Goal: Complete application form

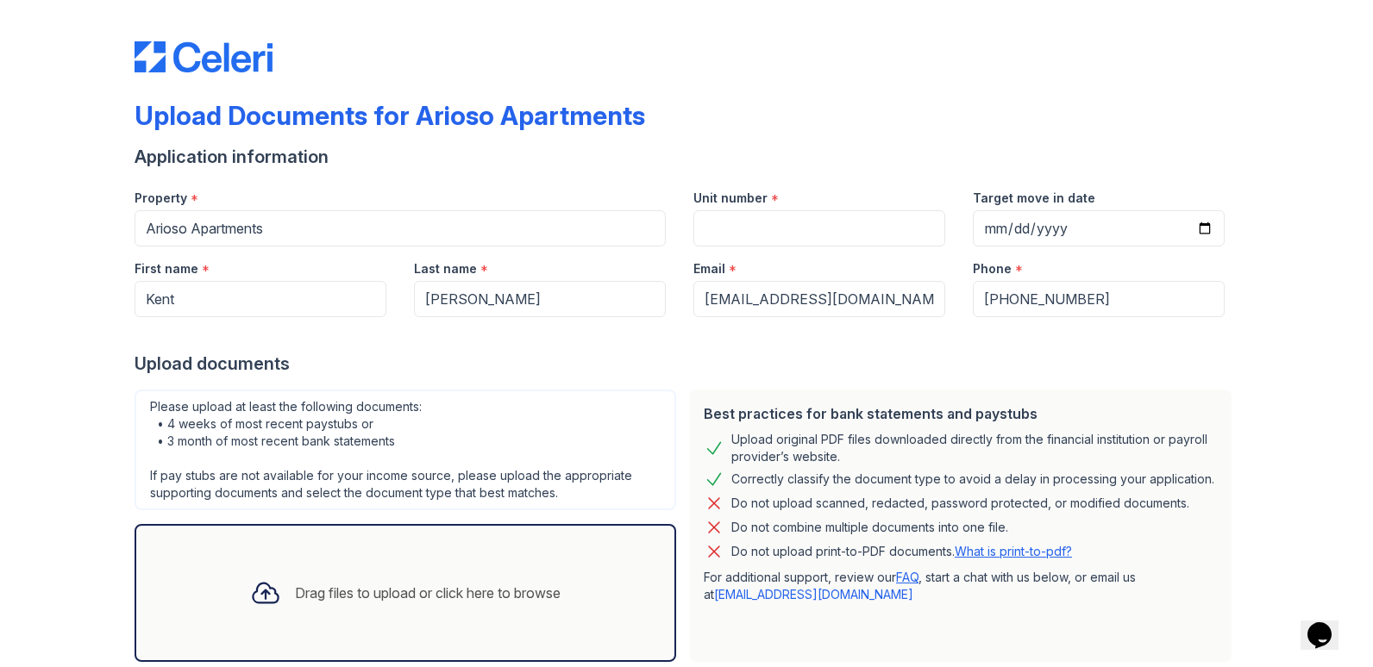
click at [457, 587] on div "Drag files to upload or click here to browse" at bounding box center [428, 593] width 266 height 21
drag, startPoint x: 476, startPoint y: 601, endPoint x: 410, endPoint y: 615, distance: 67.0
click at [410, 615] on div "Drag files to upload or click here to browse" at bounding box center [405, 593] width 338 height 59
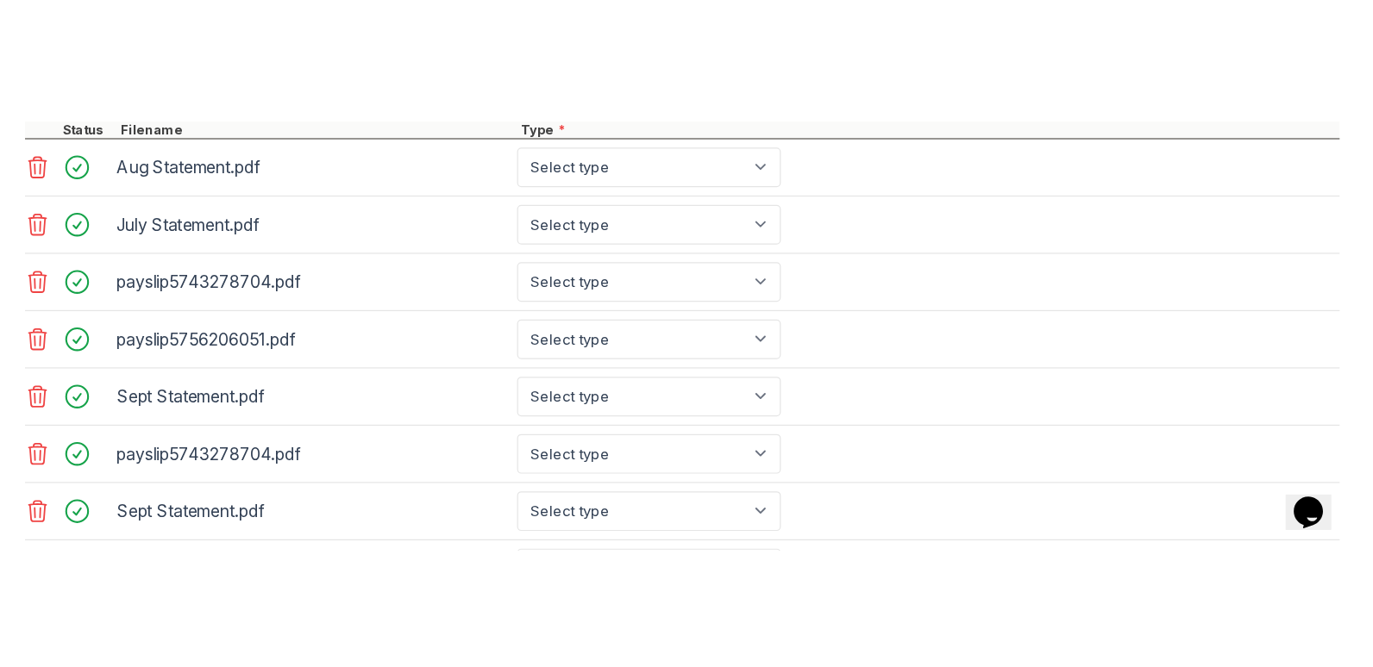
scroll to position [690, 0]
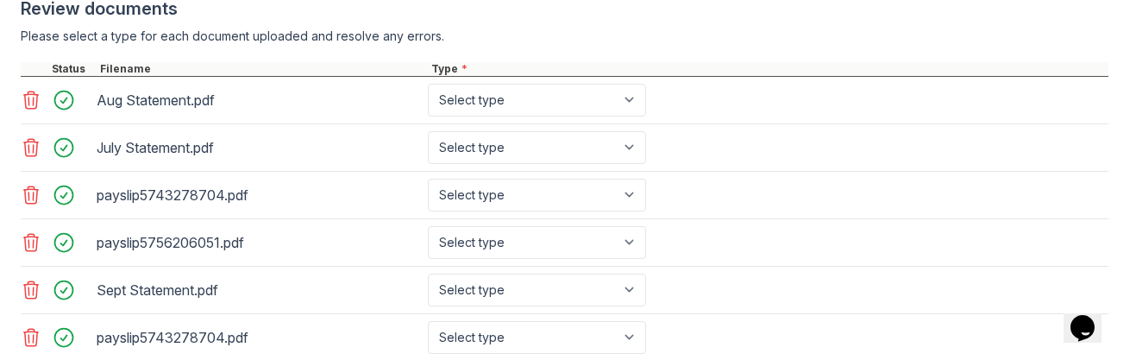
click at [28, 338] on icon at bounding box center [31, 337] width 15 height 17
click at [29, 338] on icon at bounding box center [31, 337] width 15 height 17
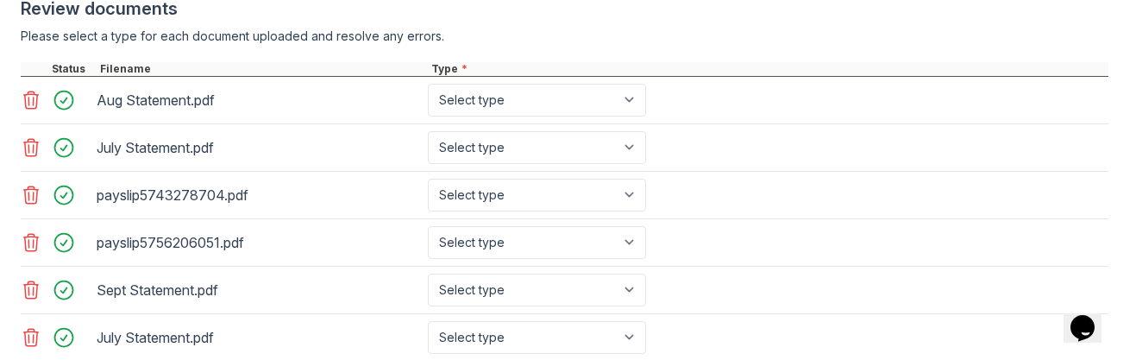
click at [29, 338] on icon at bounding box center [31, 337] width 15 height 17
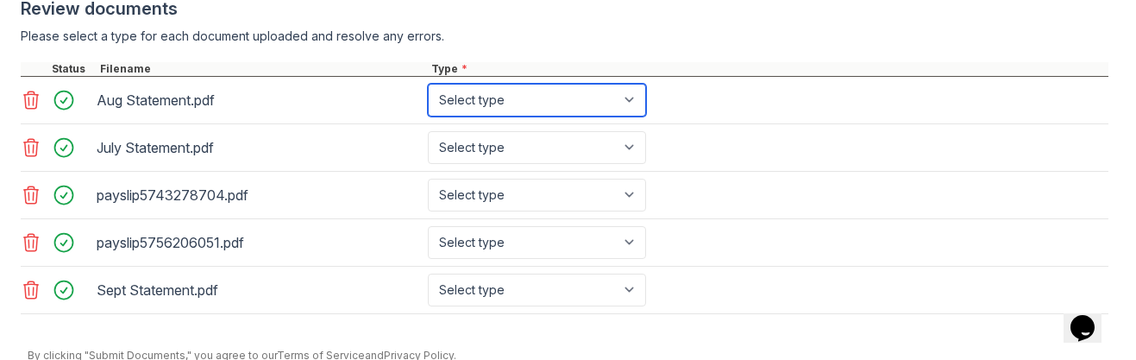
click at [635, 102] on select "Select type Paystub Bank Statement Offer Letter Tax Documents Benefit Award Let…" at bounding box center [537, 100] width 218 height 33
select select "bank_statement"
click at [428, 84] on select "Select type Paystub Bank Statement Offer Letter Tax Documents Benefit Award Let…" at bounding box center [537, 100] width 218 height 33
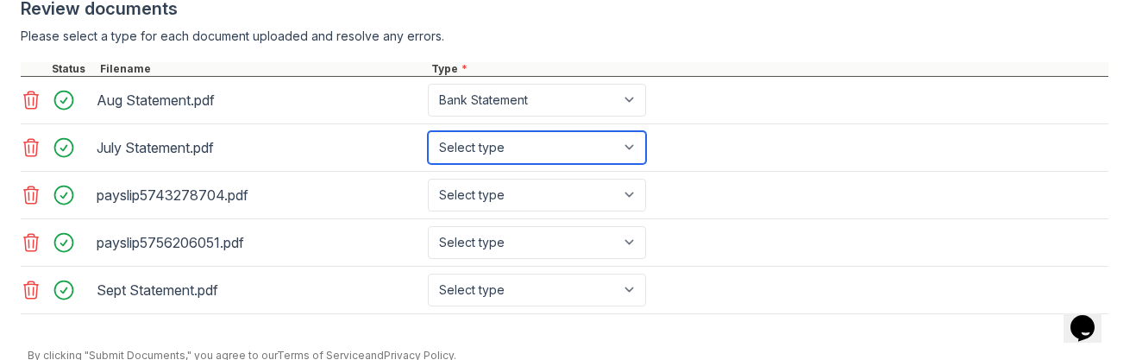
click at [632, 147] on select "Select type Paystub Bank Statement Offer Letter Tax Documents Benefit Award Let…" at bounding box center [537, 147] width 218 height 33
select select "bank_statement"
click at [428, 131] on select "Select type Paystub Bank Statement Offer Letter Tax Documents Benefit Award Let…" at bounding box center [537, 147] width 218 height 33
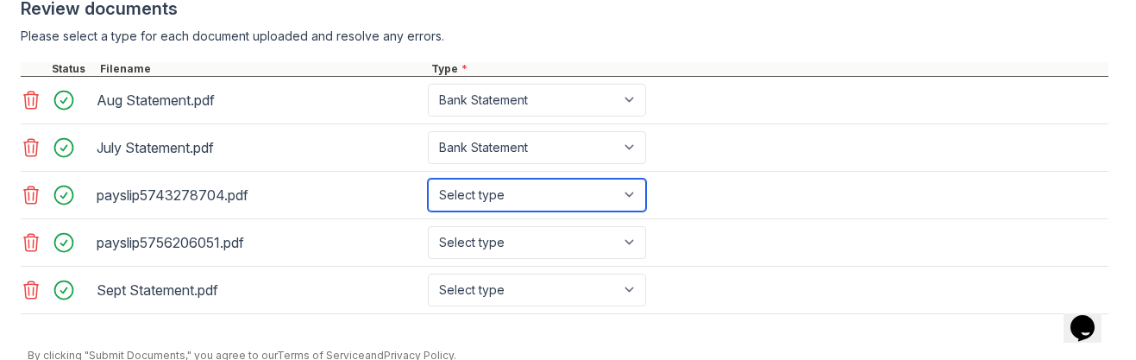
click at [630, 193] on select "Select type Paystub Bank Statement Offer Letter Tax Documents Benefit Award Let…" at bounding box center [537, 195] width 218 height 33
select select "paystub"
click at [428, 179] on select "Select type Paystub Bank Statement Offer Letter Tax Documents Benefit Award Let…" at bounding box center [537, 195] width 218 height 33
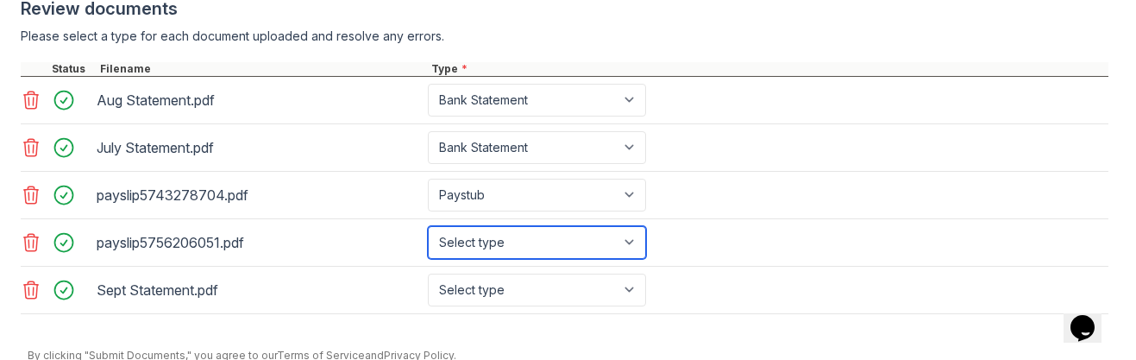
click at [628, 241] on select "Select type Paystub Bank Statement Offer Letter Tax Documents Benefit Award Let…" at bounding box center [537, 242] width 218 height 33
select select "paystub"
click at [428, 226] on select "Select type Paystub Bank Statement Offer Letter Tax Documents Benefit Award Let…" at bounding box center [537, 242] width 218 height 33
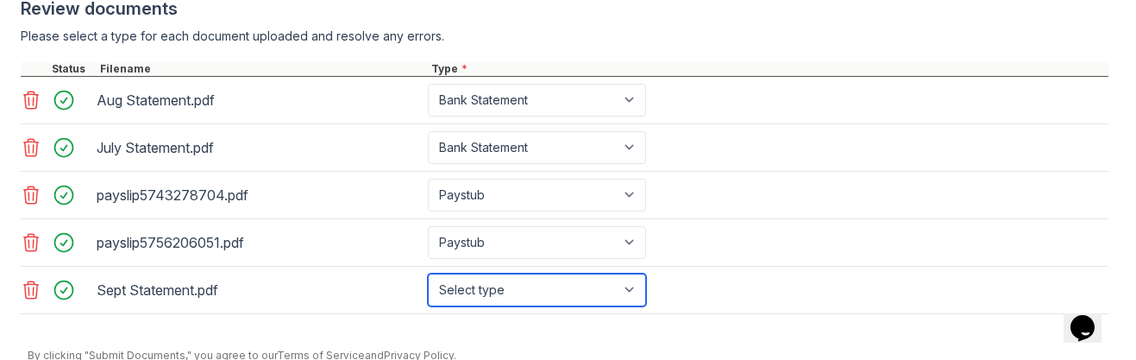
click at [633, 291] on select "Select type Paystub Bank Statement Offer Letter Tax Documents Benefit Award Let…" at bounding box center [537, 289] width 218 height 33
select select "bank_statement"
click at [428, 273] on select "Select type Paystub Bank Statement Offer Letter Tax Documents Benefit Award Let…" at bounding box center [537, 289] width 218 height 33
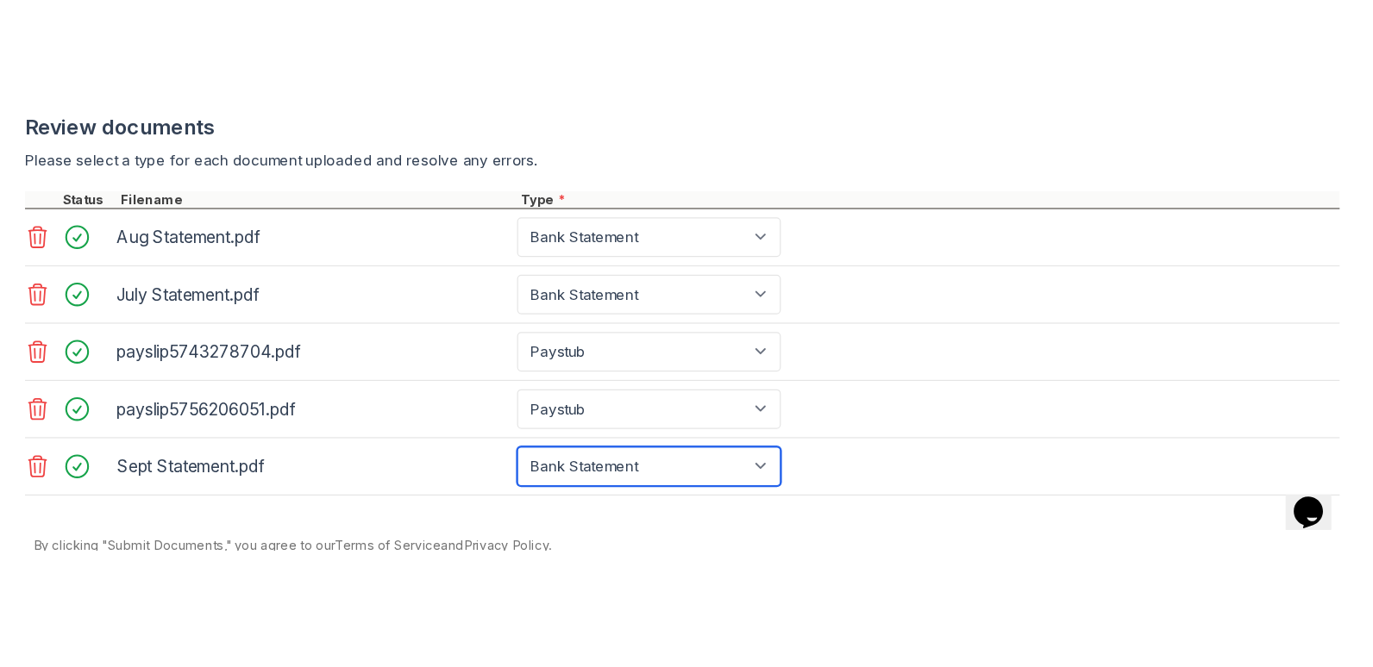
scroll to position [454, 0]
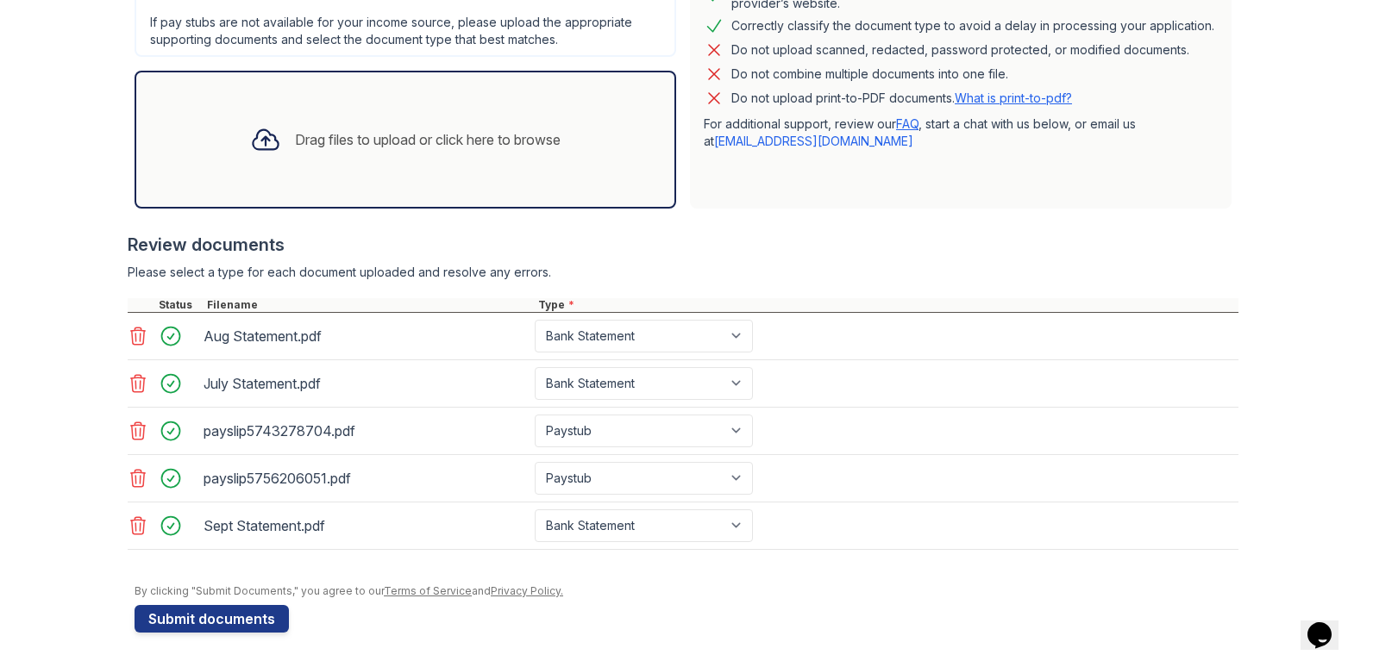
click at [907, 398] on div "July Statement.pdf Select type Paystub Bank Statement Offer Letter Tax Document…" at bounding box center [683, 383] width 1111 height 47
click at [196, 624] on button "Submit documents" at bounding box center [212, 619] width 154 height 28
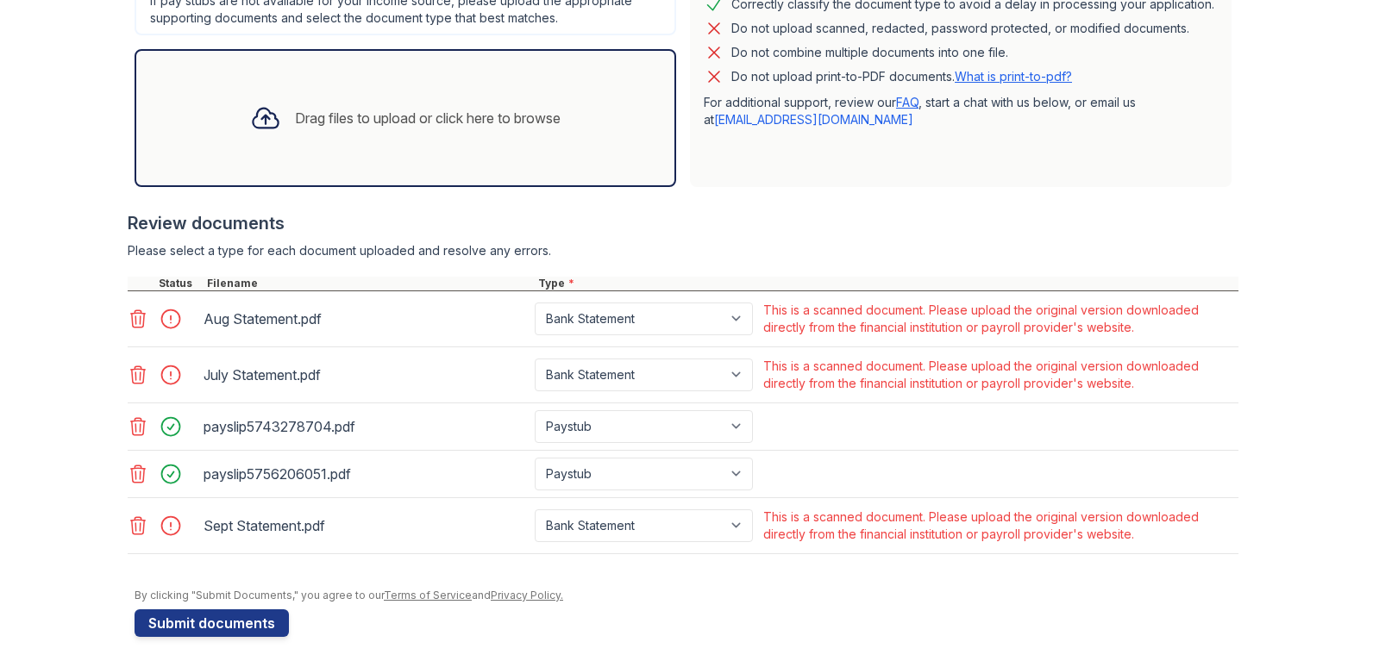
scroll to position [552, 0]
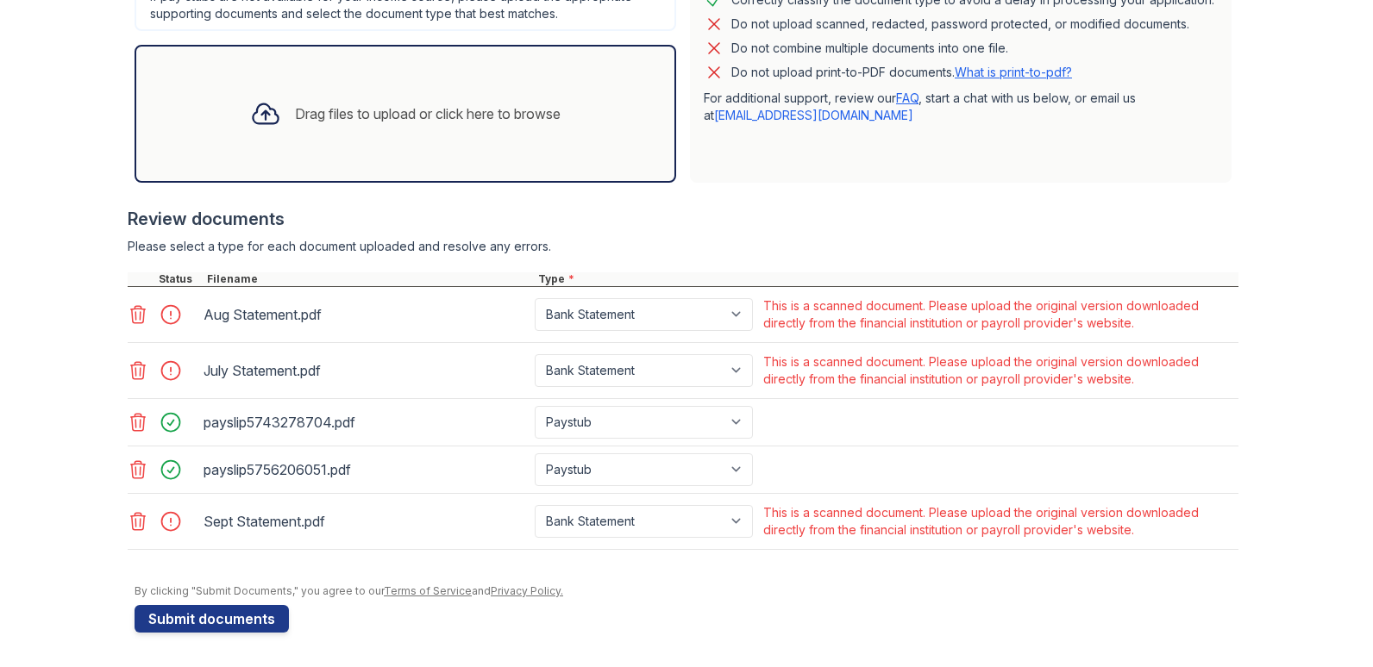
click at [130, 317] on icon at bounding box center [138, 314] width 21 height 21
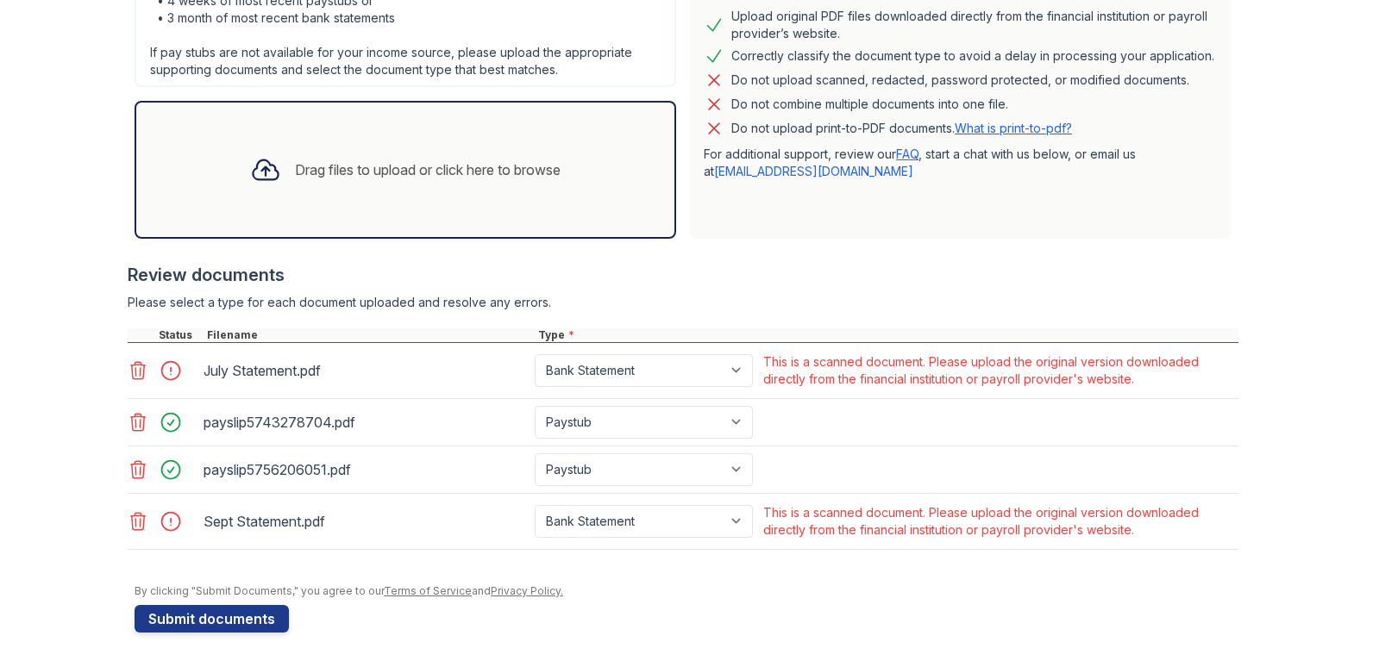
click at [131, 373] on icon at bounding box center [138, 370] width 15 height 17
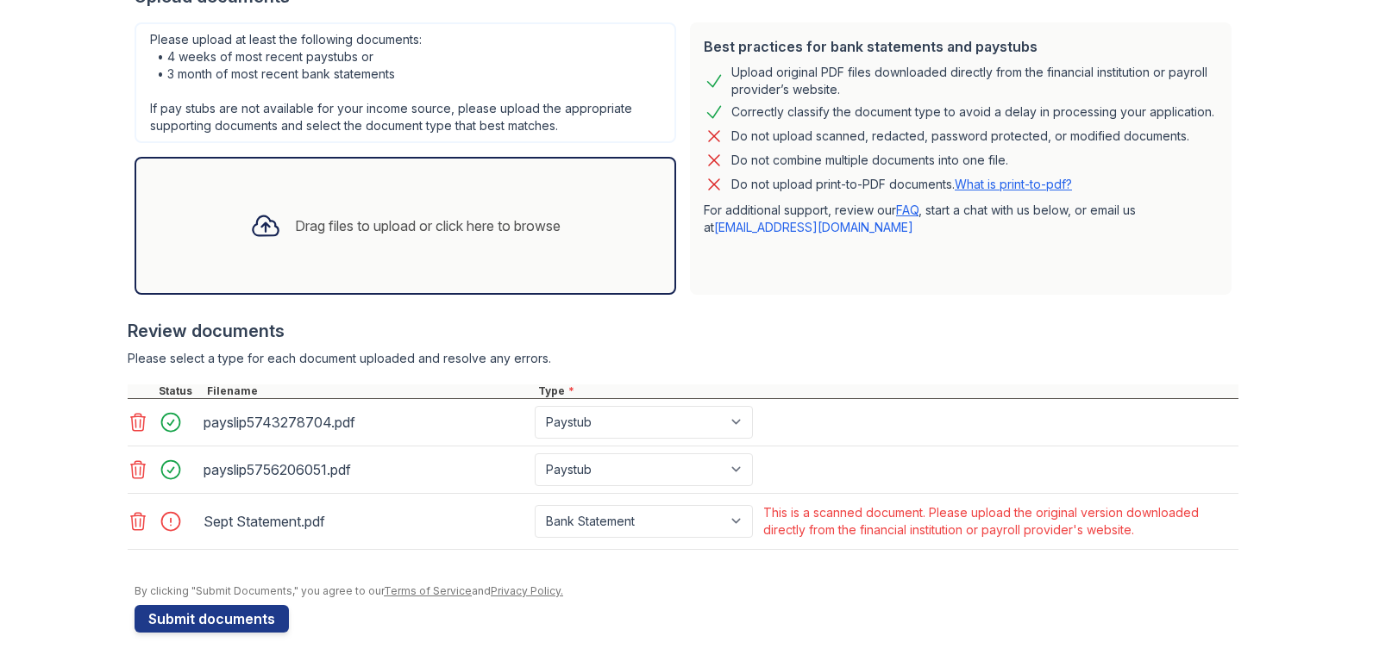
click at [131, 521] on icon at bounding box center [138, 521] width 15 height 17
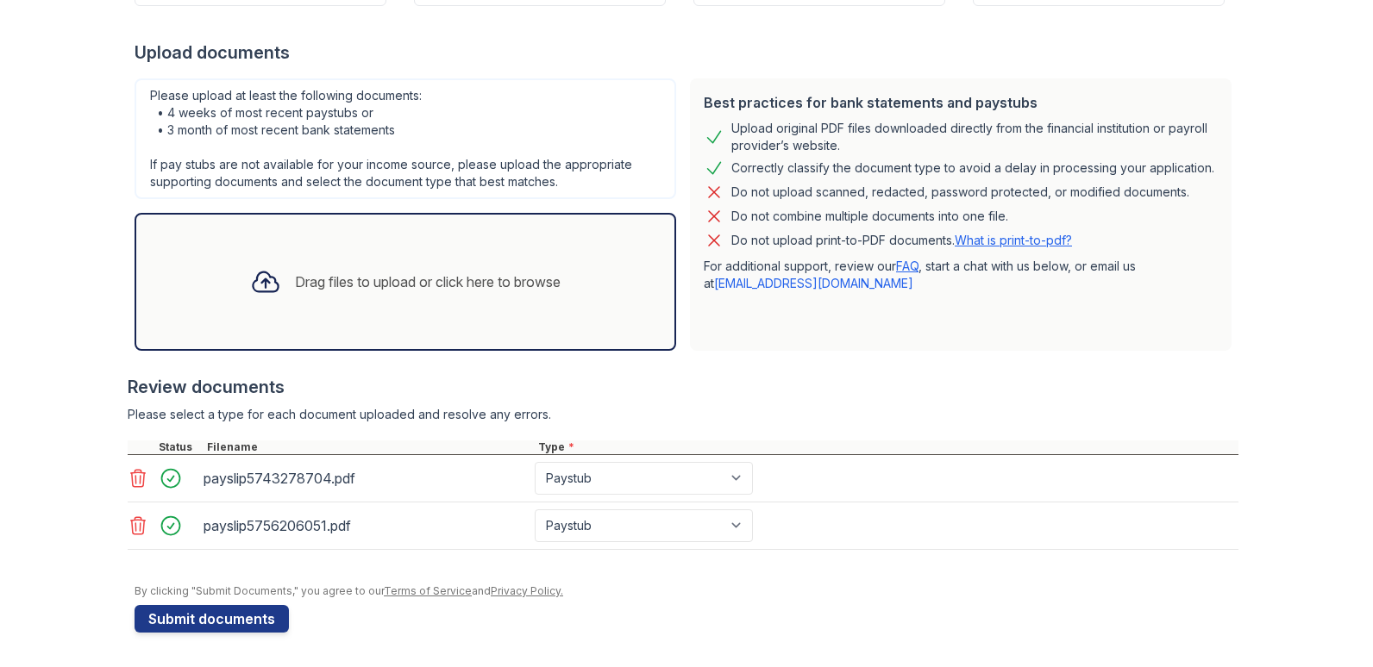
click at [452, 285] on div "Drag files to upload or click here to browse" at bounding box center [428, 282] width 266 height 21
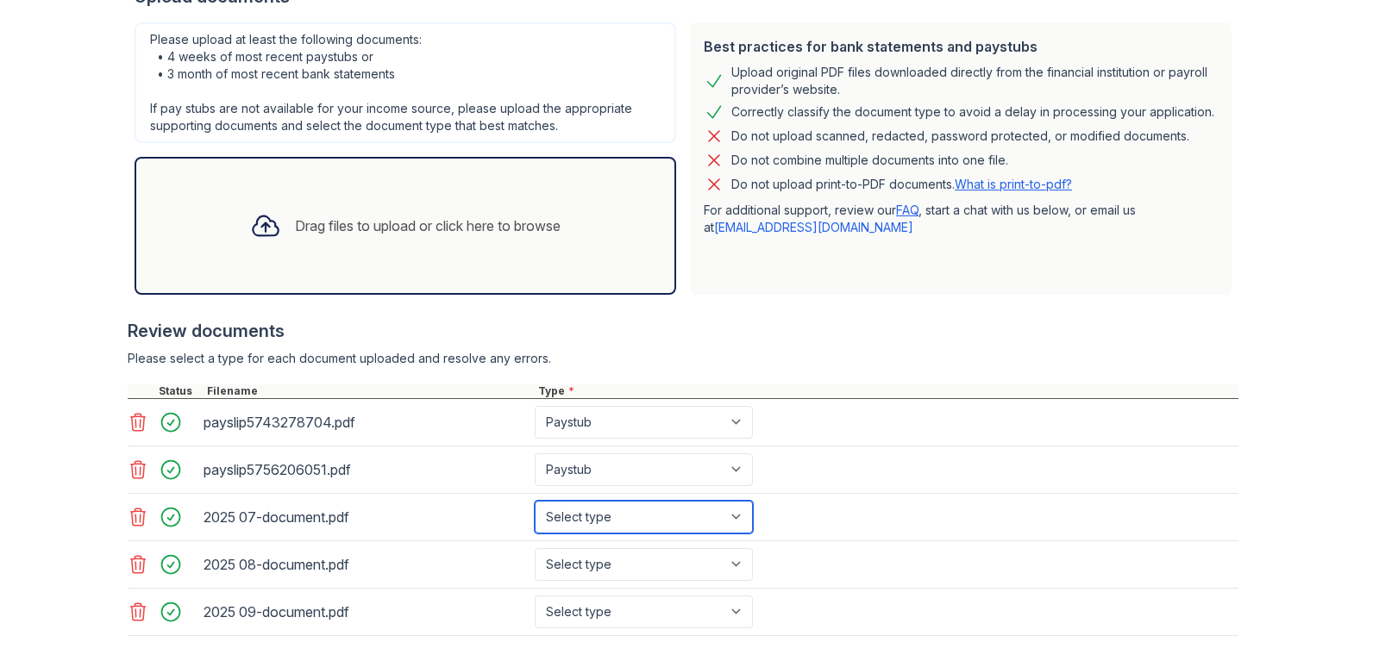
click at [734, 517] on select "Select type Paystub Bank Statement Offer Letter Tax Documents Benefit Award Let…" at bounding box center [644, 517] width 218 height 33
select select "bank_statement"
click at [535, 501] on select "Select type Paystub Bank Statement Offer Letter Tax Documents Benefit Award Let…" at bounding box center [644, 517] width 218 height 33
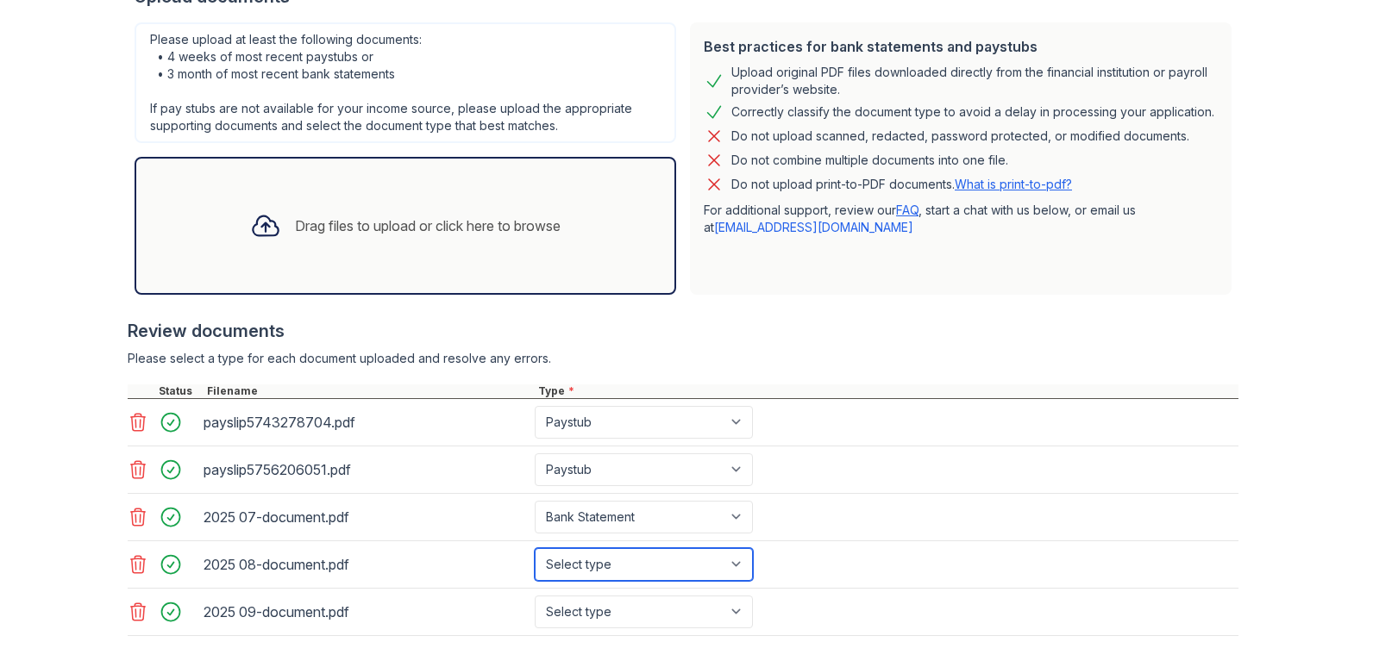
click at [730, 563] on select "Select type Paystub Bank Statement Offer Letter Tax Documents Benefit Award Let…" at bounding box center [644, 564] width 218 height 33
select select "bank_statement"
click at [535, 548] on select "Select type Paystub Bank Statement Offer Letter Tax Documents Benefit Award Let…" at bounding box center [644, 564] width 218 height 33
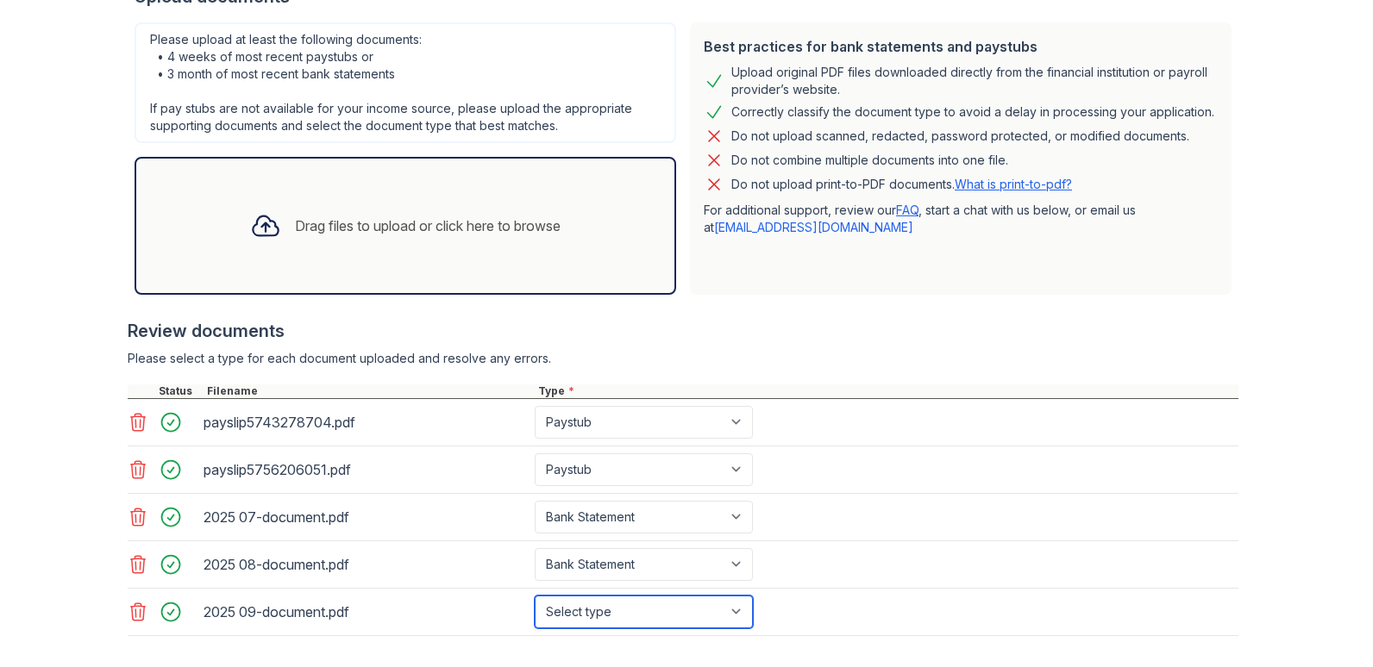
click at [733, 613] on select "Select type Paystub Bank Statement Offer Letter Tax Documents Benefit Award Let…" at bounding box center [644, 612] width 218 height 33
select select "bank_statement"
click at [535, 596] on select "Select type Paystub Bank Statement Offer Letter Tax Documents Benefit Award Let…" at bounding box center [644, 612] width 218 height 33
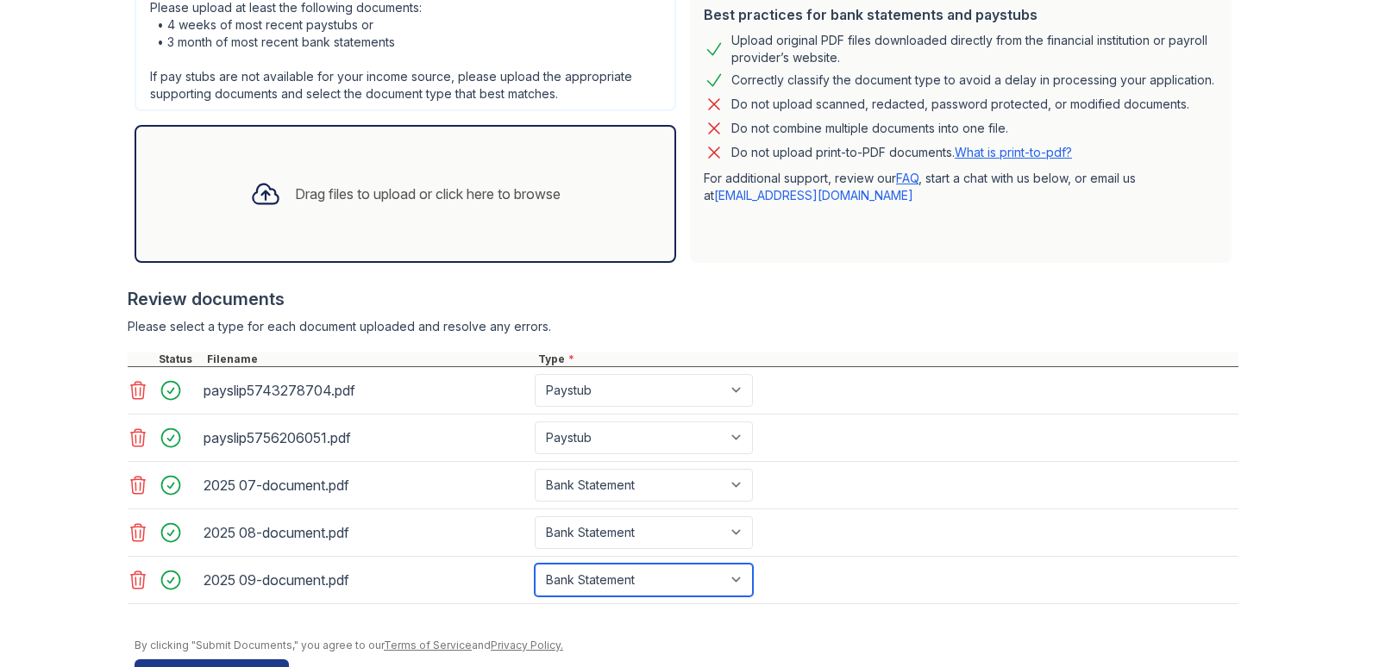
scroll to position [526, 0]
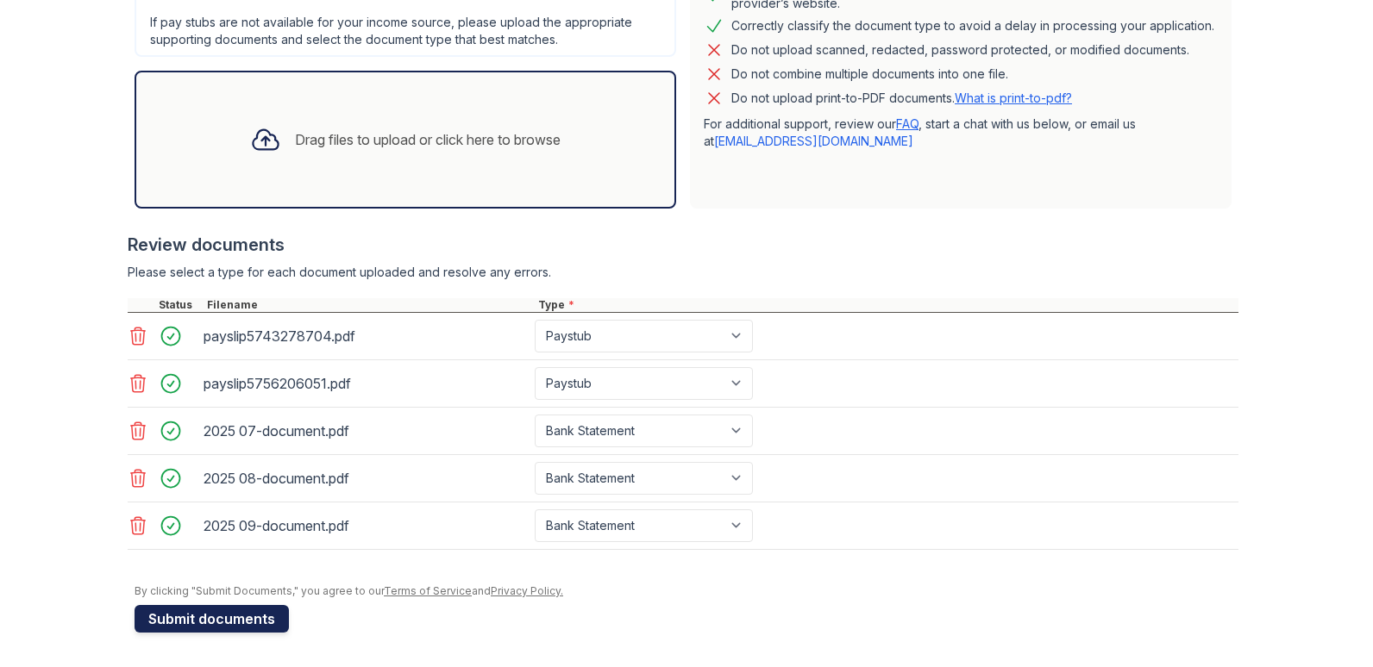
click at [211, 620] on button "Submit documents" at bounding box center [212, 619] width 154 height 28
click at [221, 618] on button "Submit documents" at bounding box center [212, 619] width 154 height 28
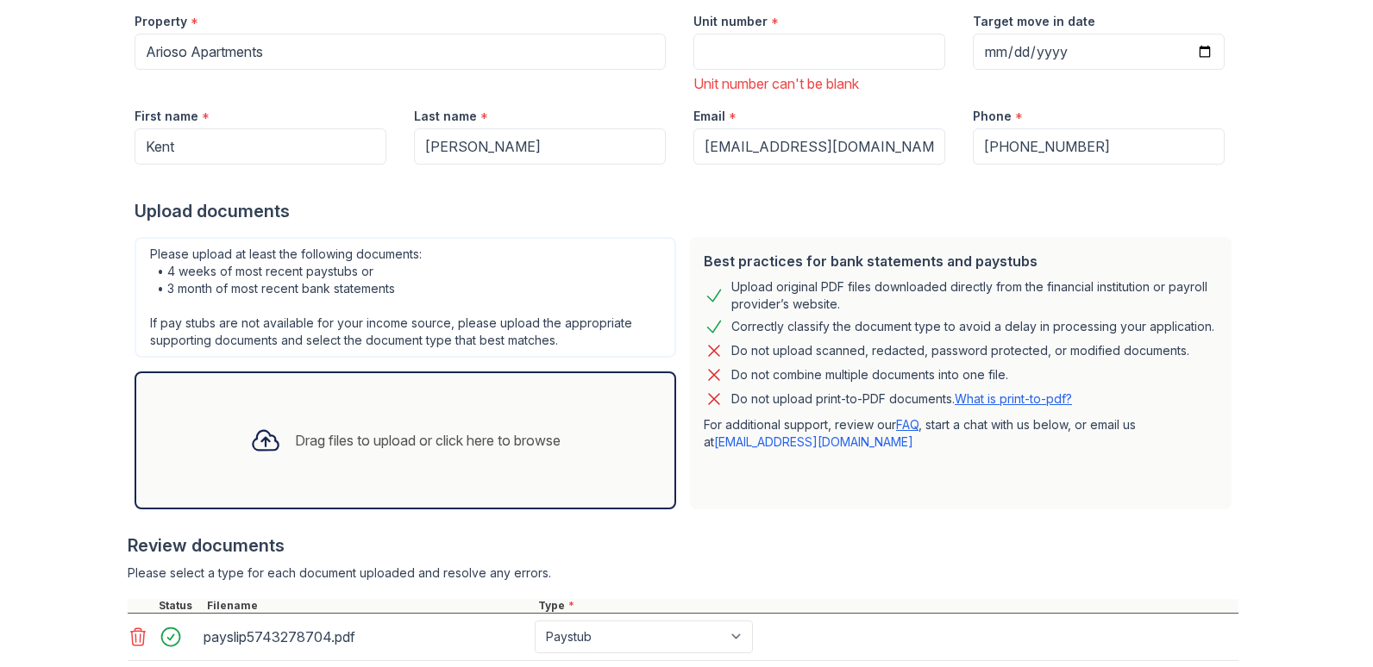
scroll to position [181, 0]
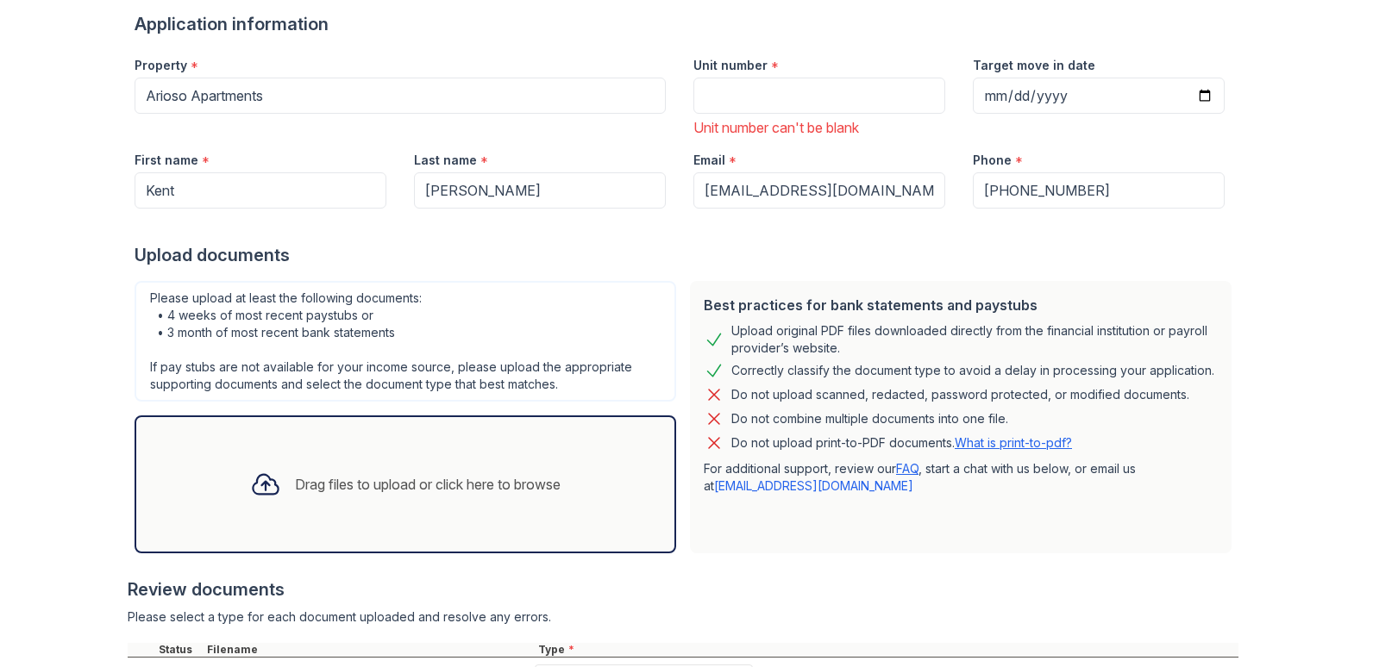
click at [693, 127] on div "Unit number can't be blank" at bounding box center [819, 127] width 252 height 21
click at [711, 99] on input "Unit number" at bounding box center [819, 96] width 252 height 36
type input "116"
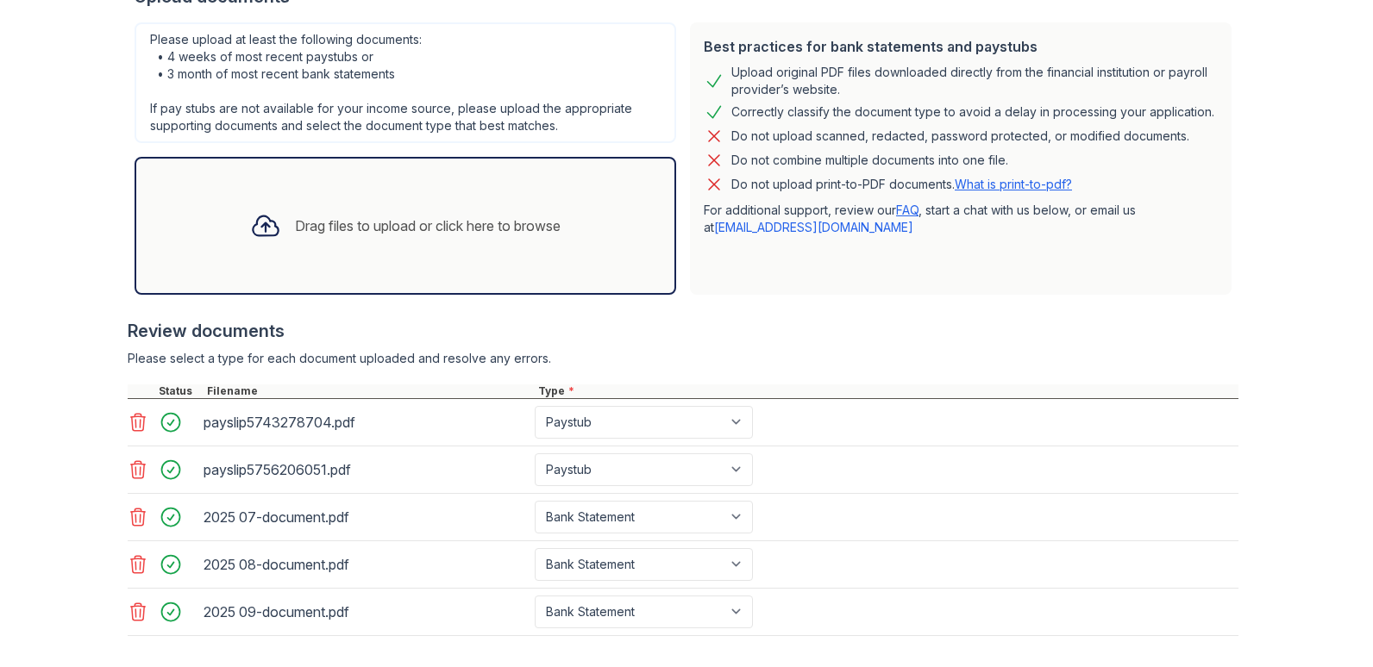
scroll to position [526, 0]
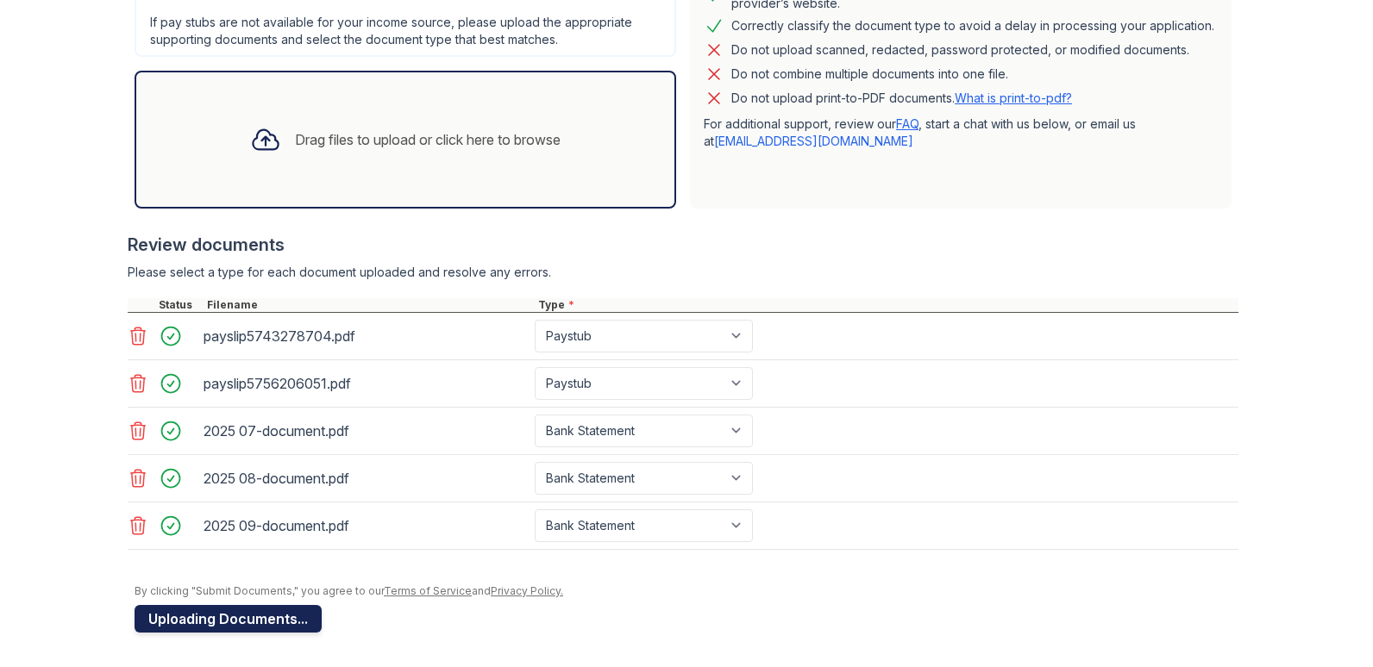
click at [255, 623] on button "Uploading Documents..." at bounding box center [228, 619] width 187 height 28
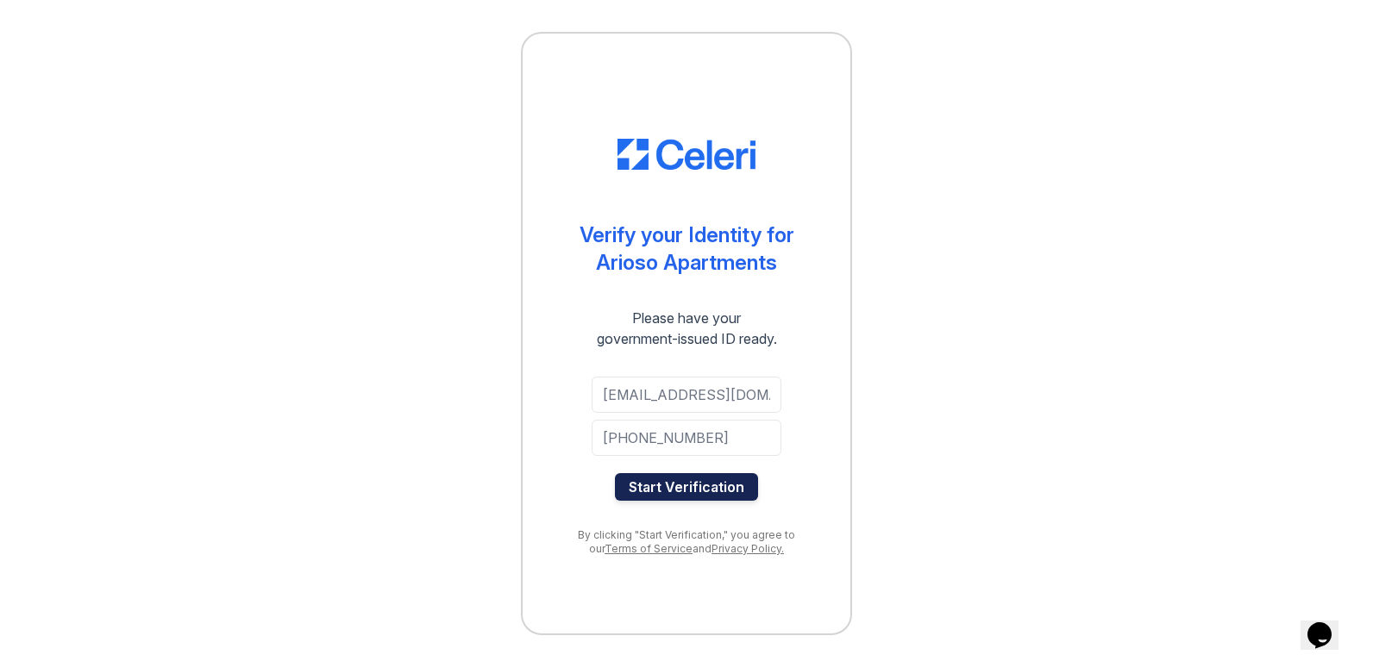
click at [677, 486] on button "Start Verification" at bounding box center [686, 487] width 143 height 28
